Goal: Transaction & Acquisition: Book appointment/travel/reservation

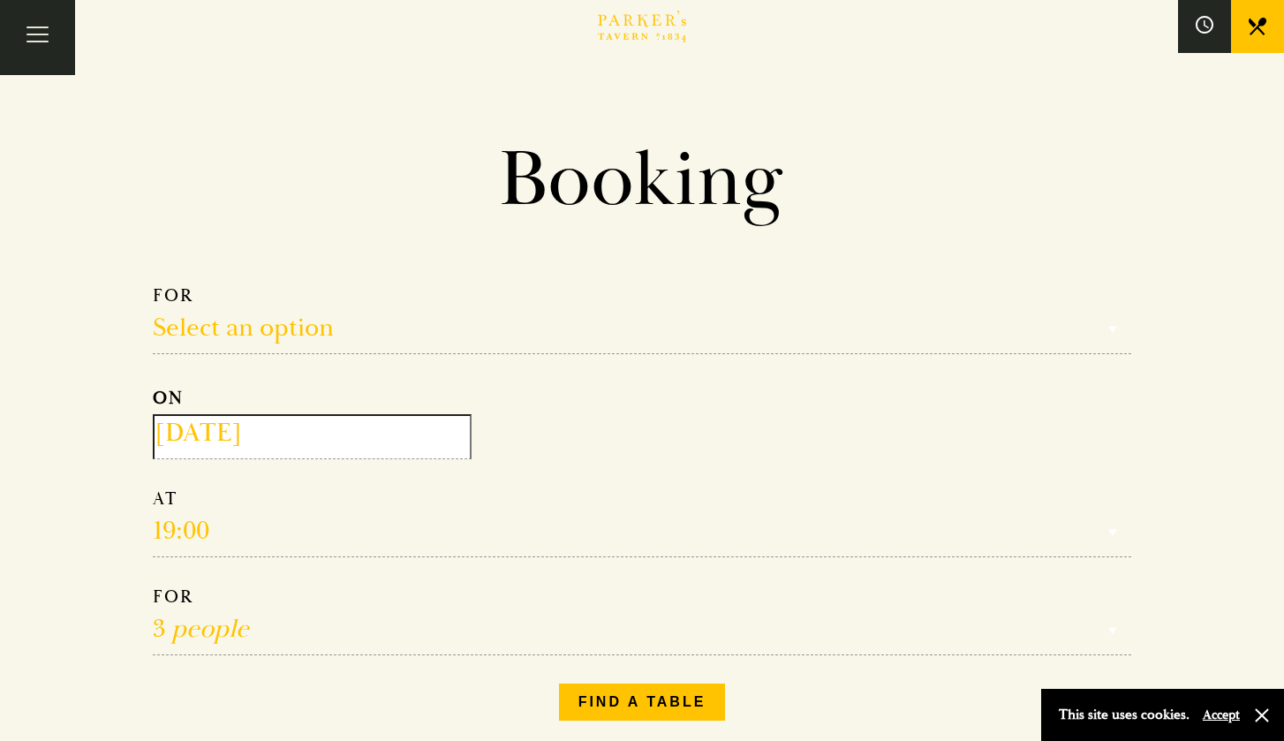
select select "3"
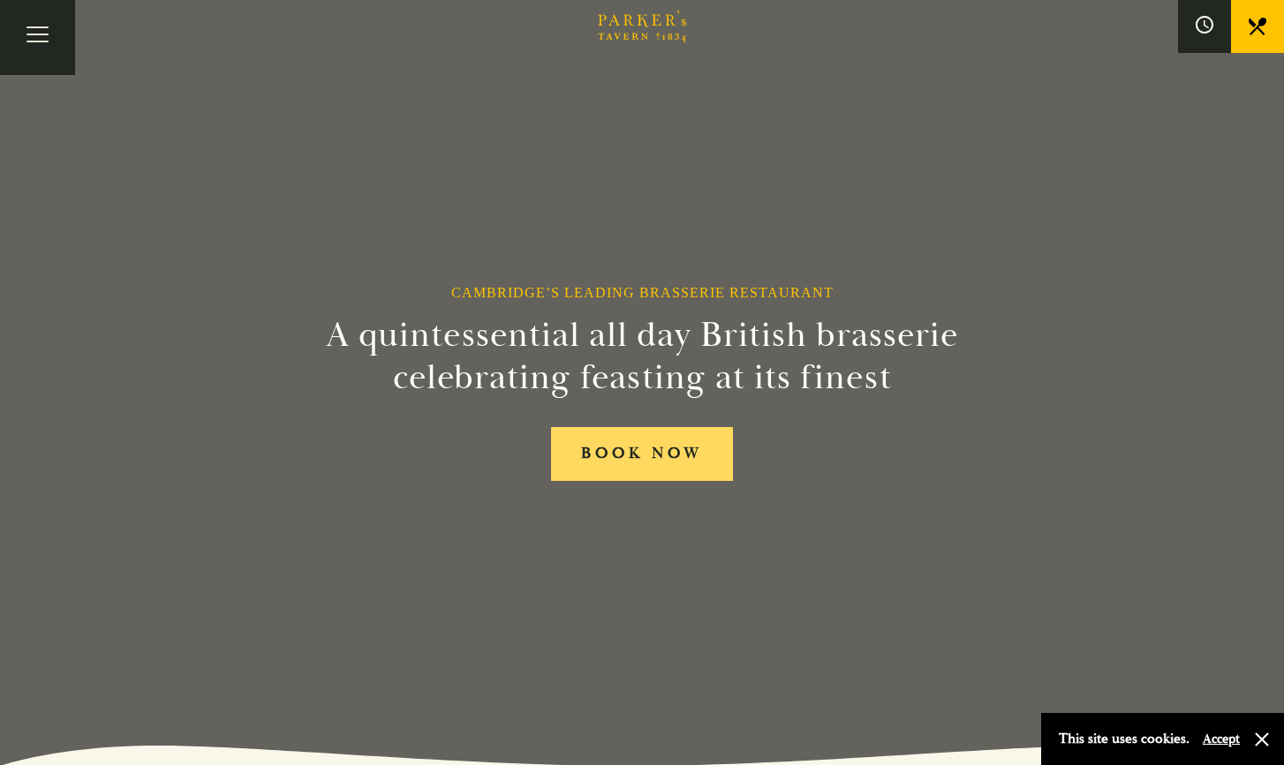
click at [607, 453] on link "BOOK NOW" at bounding box center [642, 454] width 182 height 54
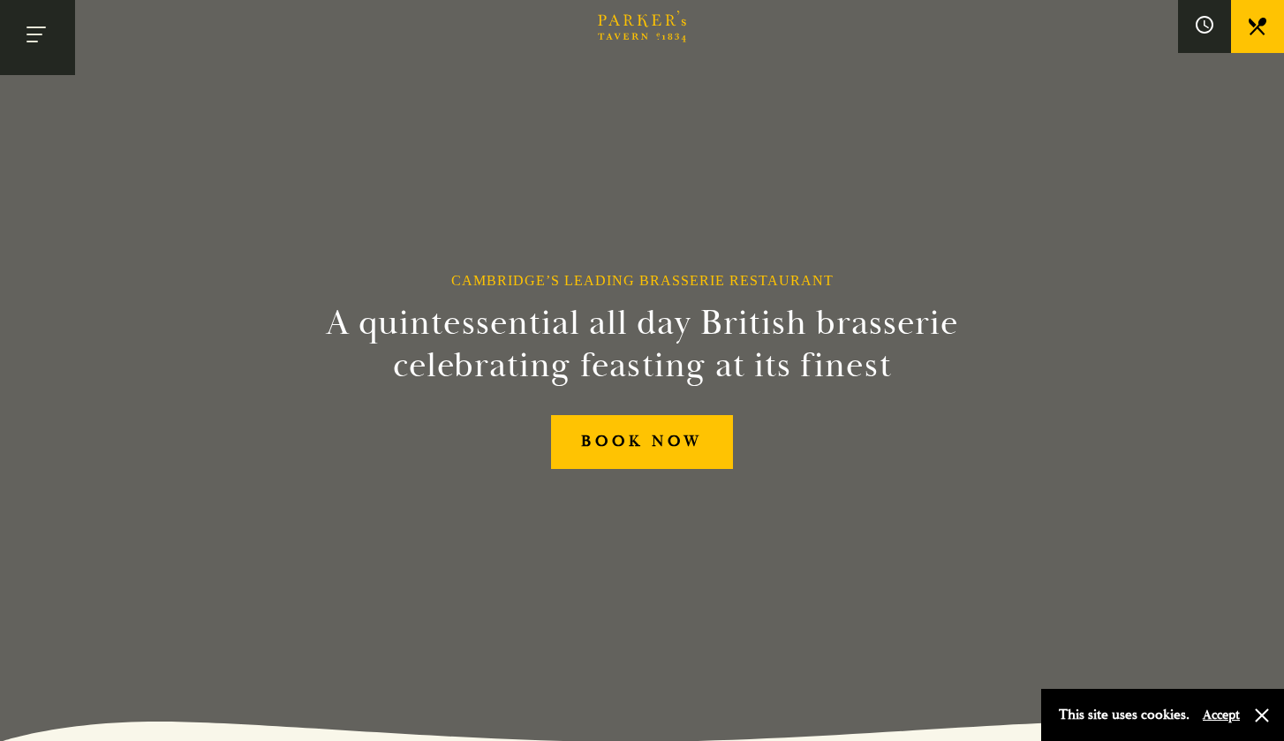
click at [41, 40] on button "Toggle navigation" at bounding box center [37, 37] width 75 height 75
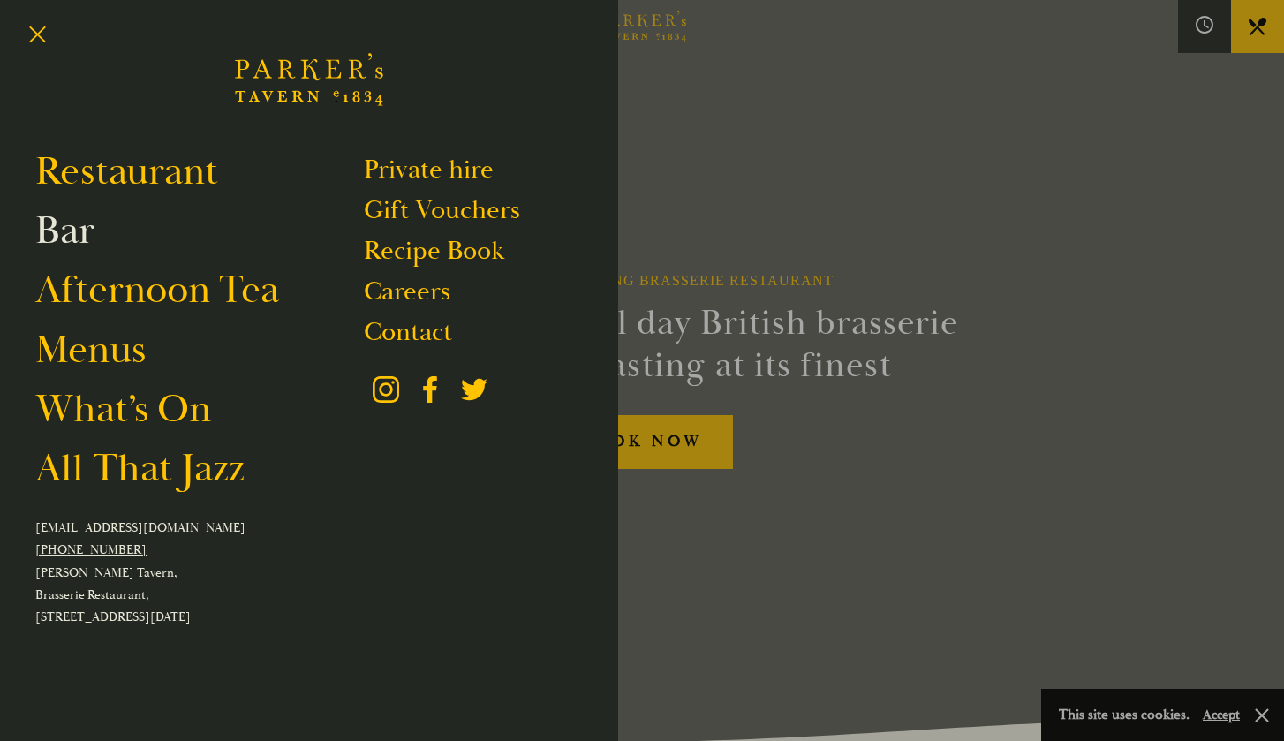
click at [76, 238] on link "Bar" at bounding box center [64, 230] width 59 height 49
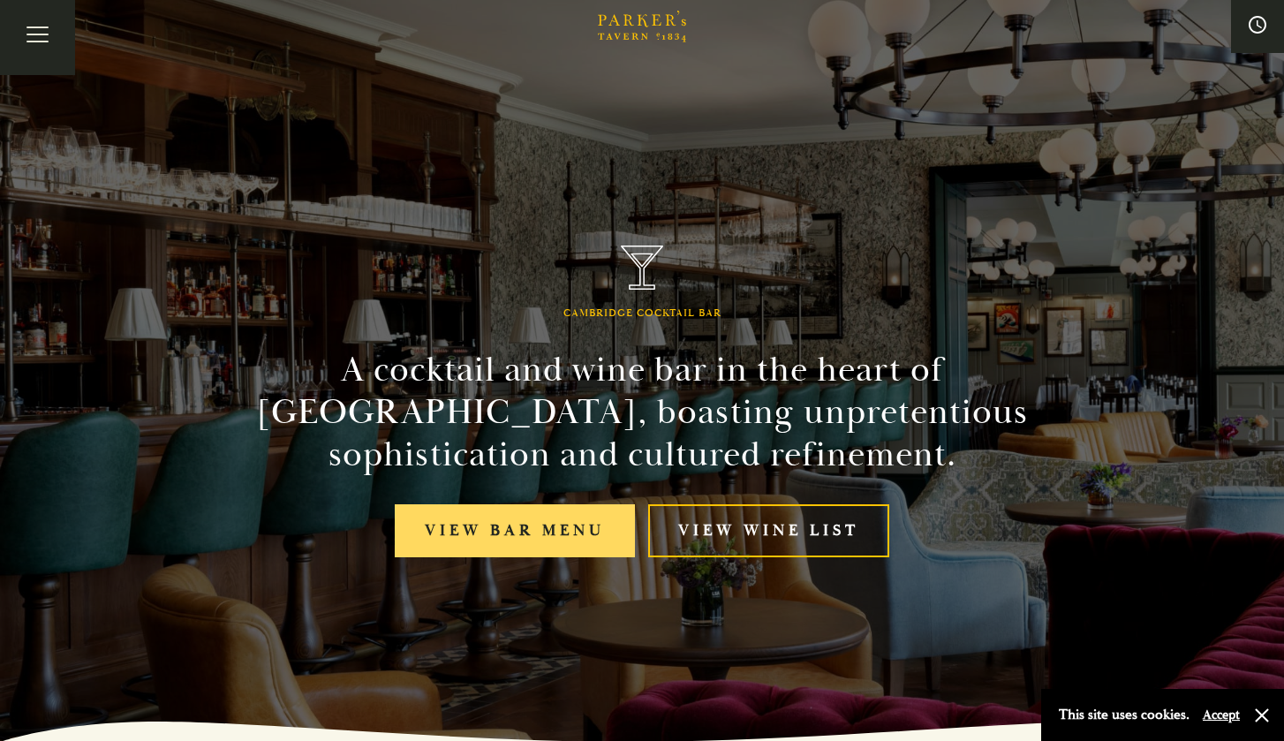
click at [519, 538] on link "View bar menu" at bounding box center [515, 531] width 240 height 54
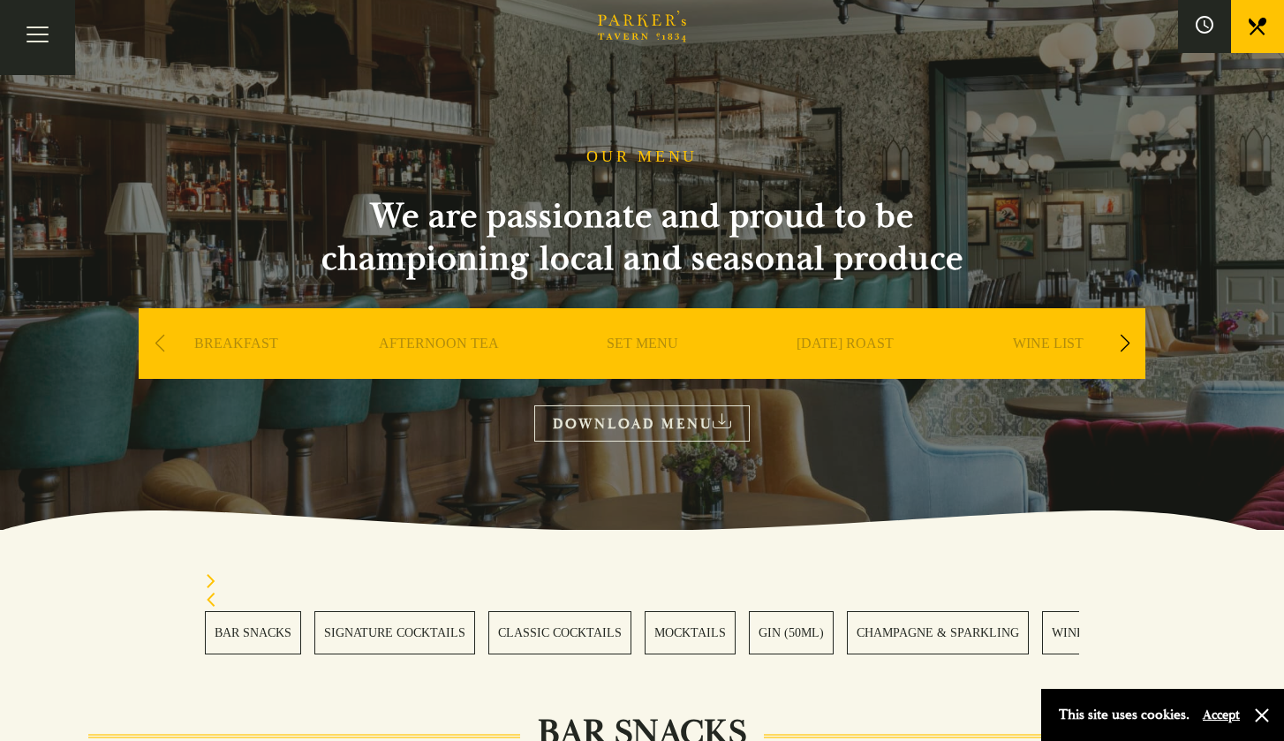
click at [1067, 346] on link "WINE LIST" at bounding box center [1048, 370] width 71 height 71
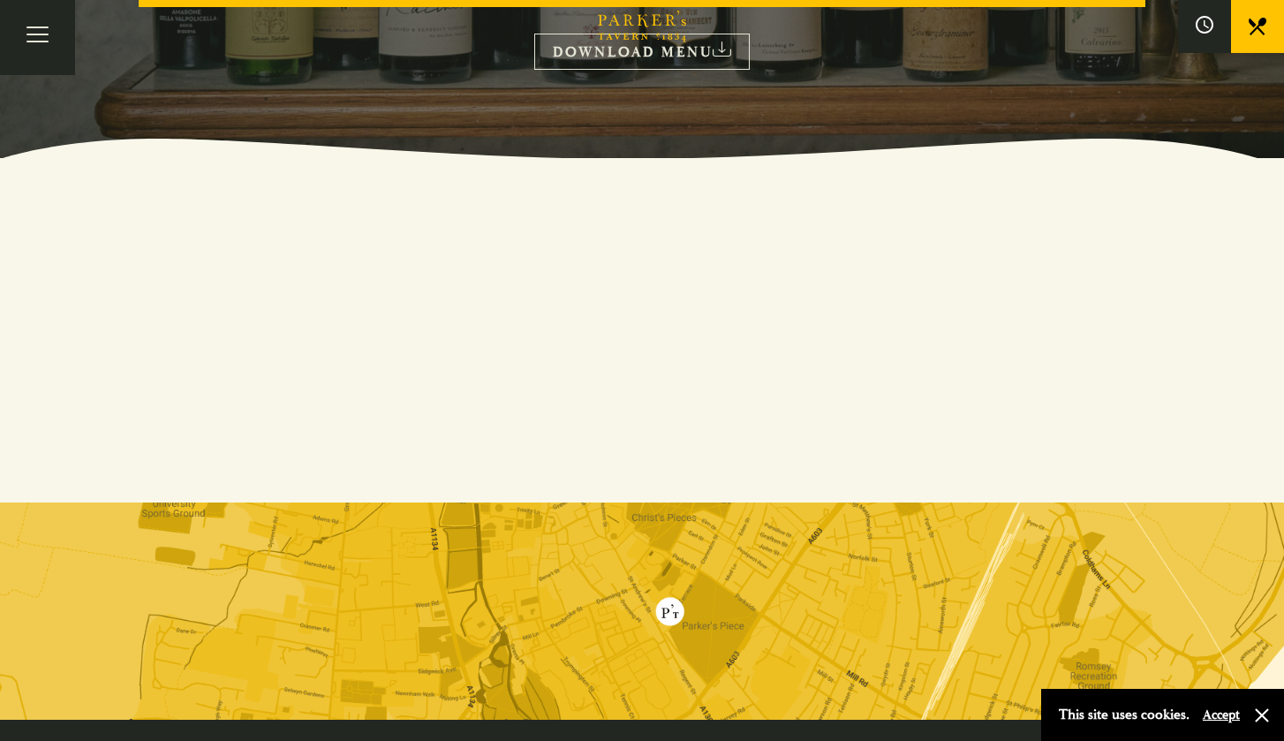
scroll to position [369, 0]
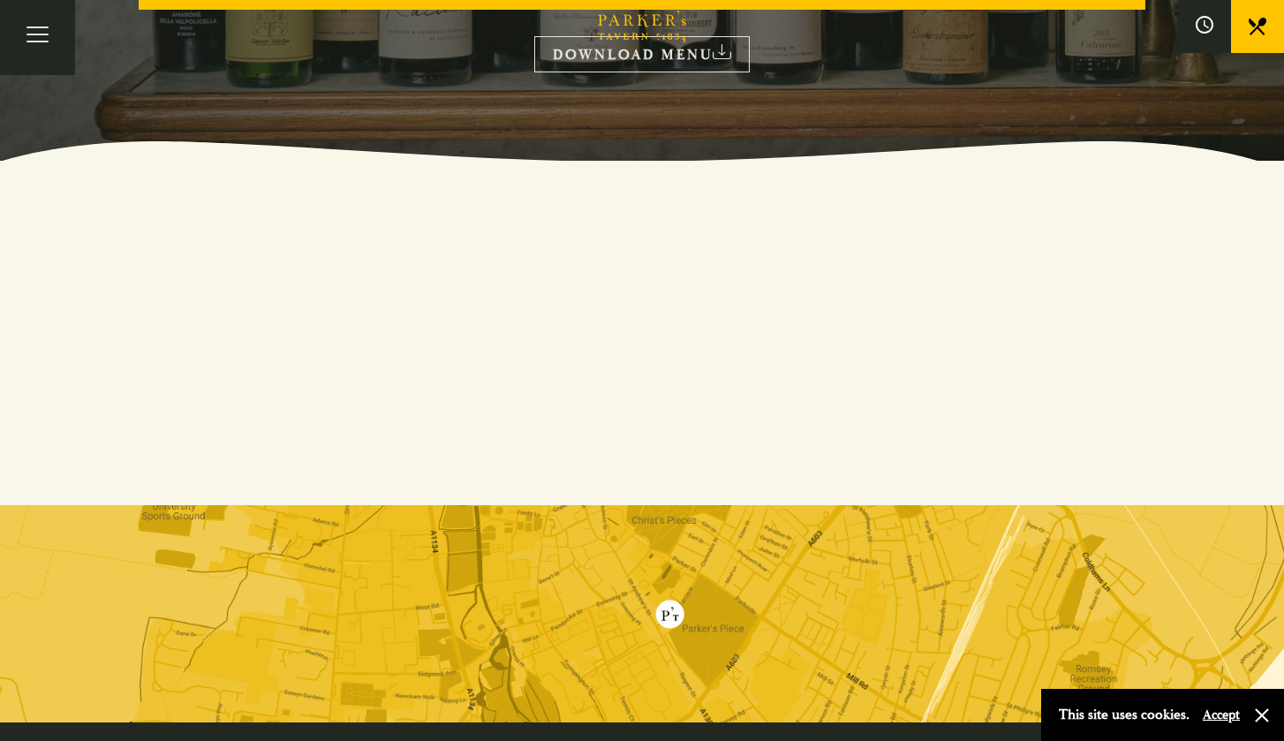
click at [667, 59] on link "DOWNLOAD MENU" at bounding box center [641, 54] width 215 height 36
